Goal: Information Seeking & Learning: Find specific fact

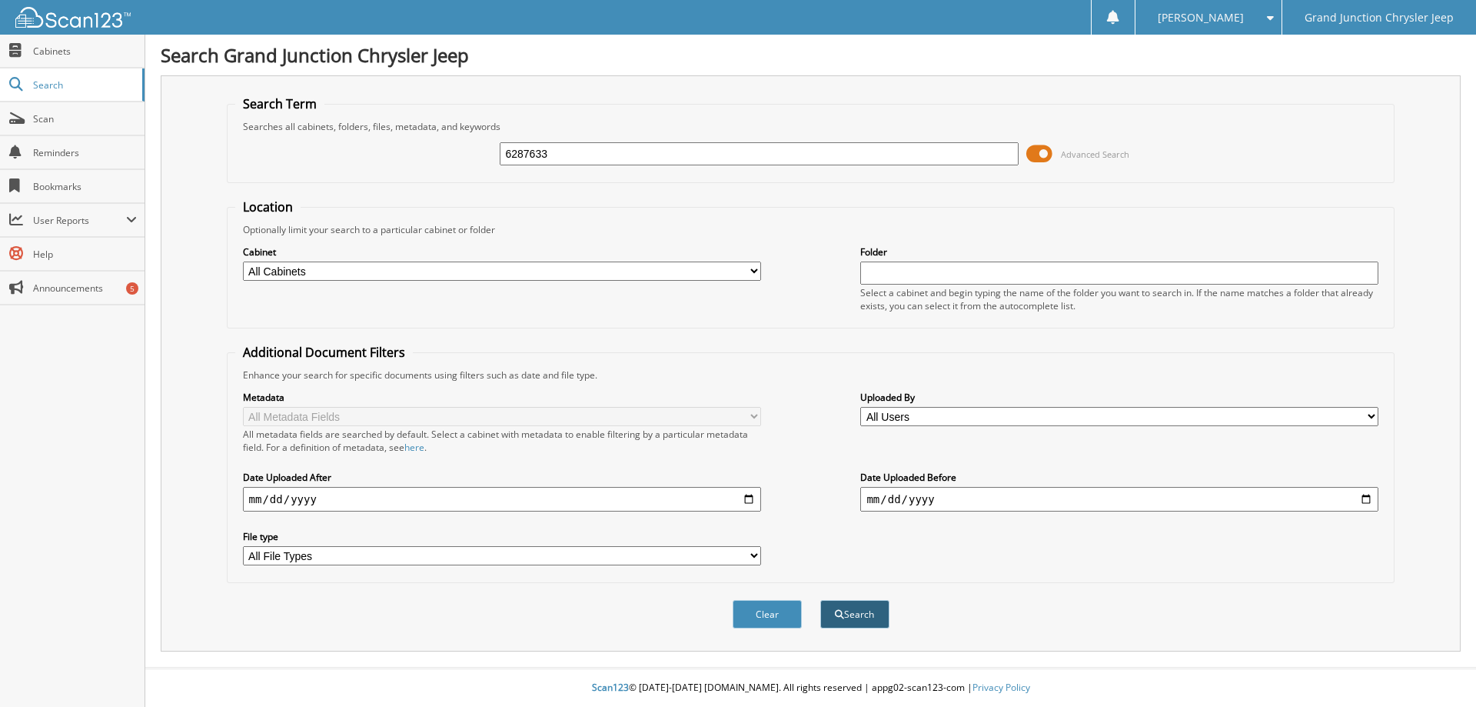
type input "6287633"
click at [858, 624] on button "Search" at bounding box center [854, 614] width 69 height 28
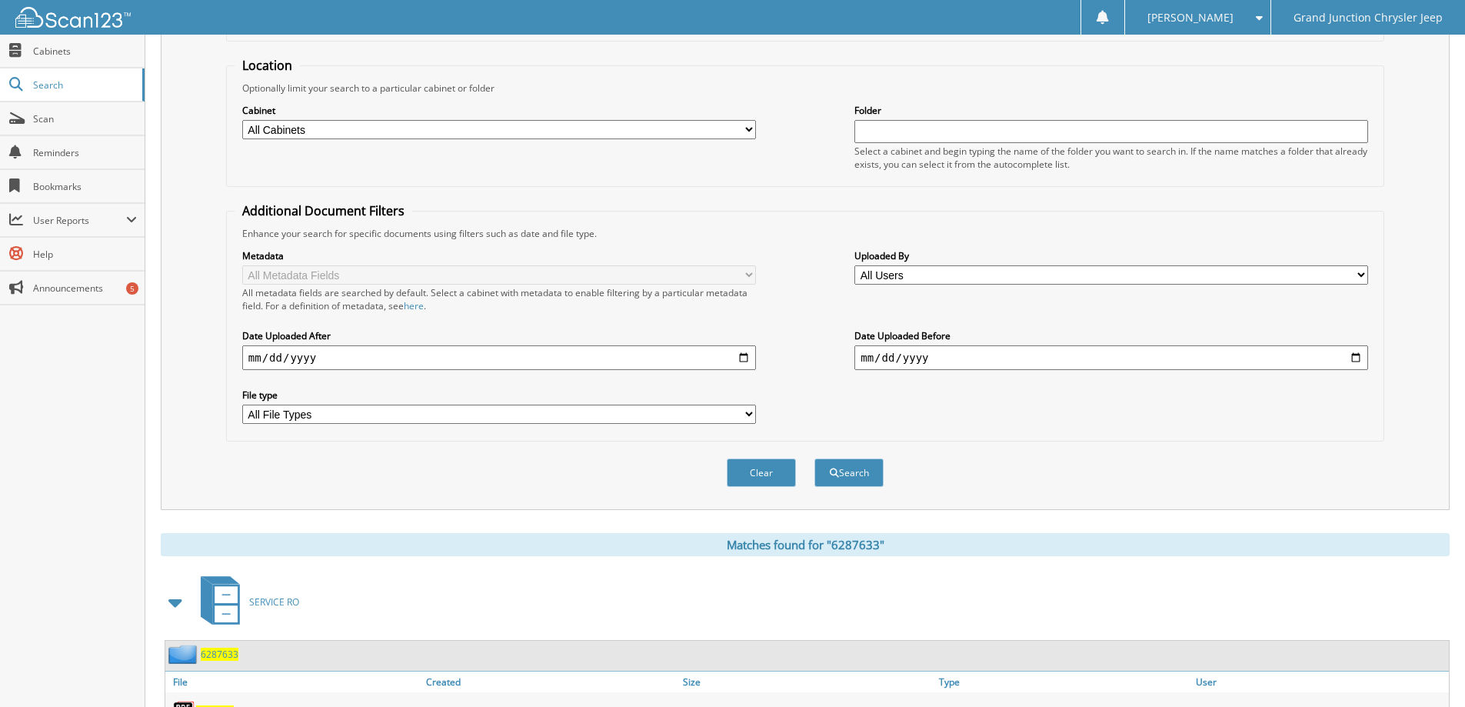
scroll to position [222, 0]
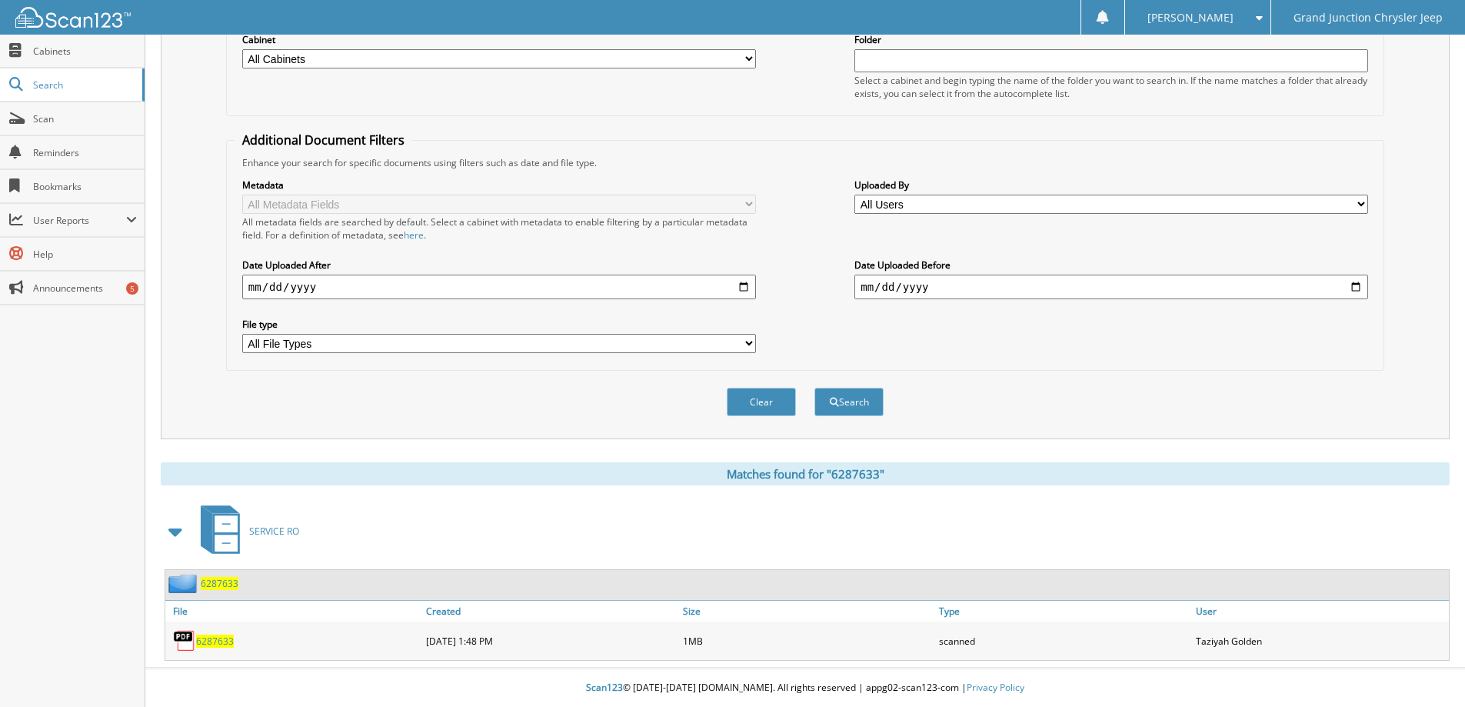
click at [213, 644] on span "6287633" at bounding box center [215, 640] width 38 height 13
